Goal: Communication & Community: Ask a question

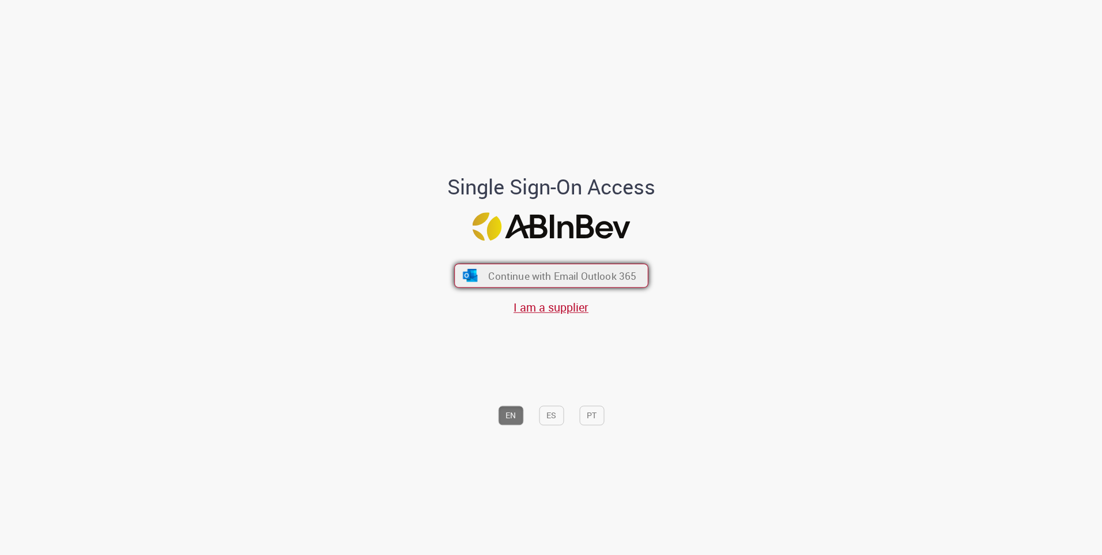
click at [595, 266] on button "Continue with Email Outlook 365" at bounding box center [551, 275] width 194 height 24
click at [525, 283] on button "Continue with Email Outlook 365" at bounding box center [551, 275] width 194 height 24
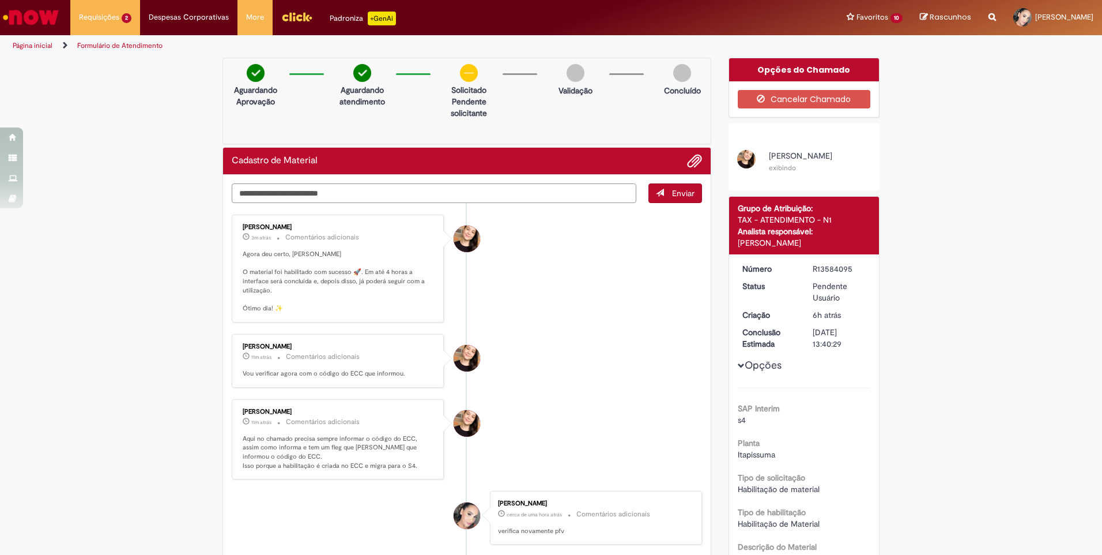
click at [382, 197] on textarea "Digite sua mensagem aqui..." at bounding box center [434, 193] width 405 height 20
type textarea "**********"
